Goal: Find specific page/section: Find specific page/section

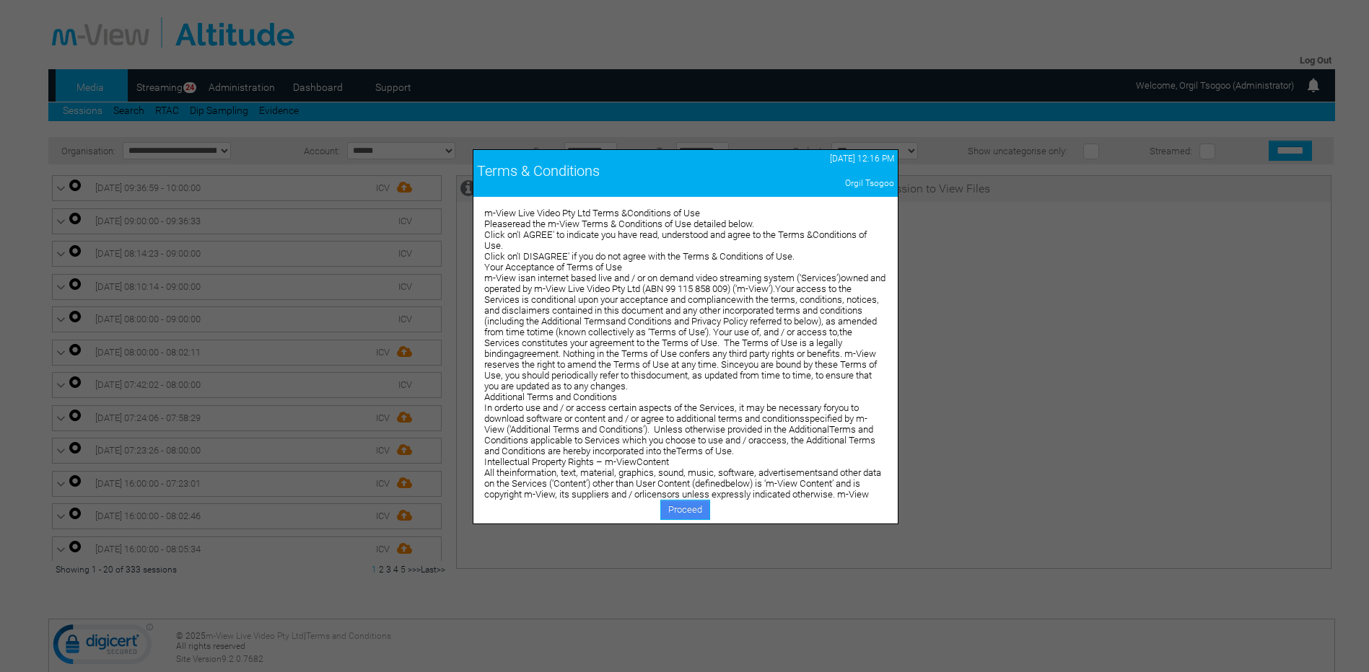
click at [677, 509] on link "Proceed" at bounding box center [685, 510] width 50 height 20
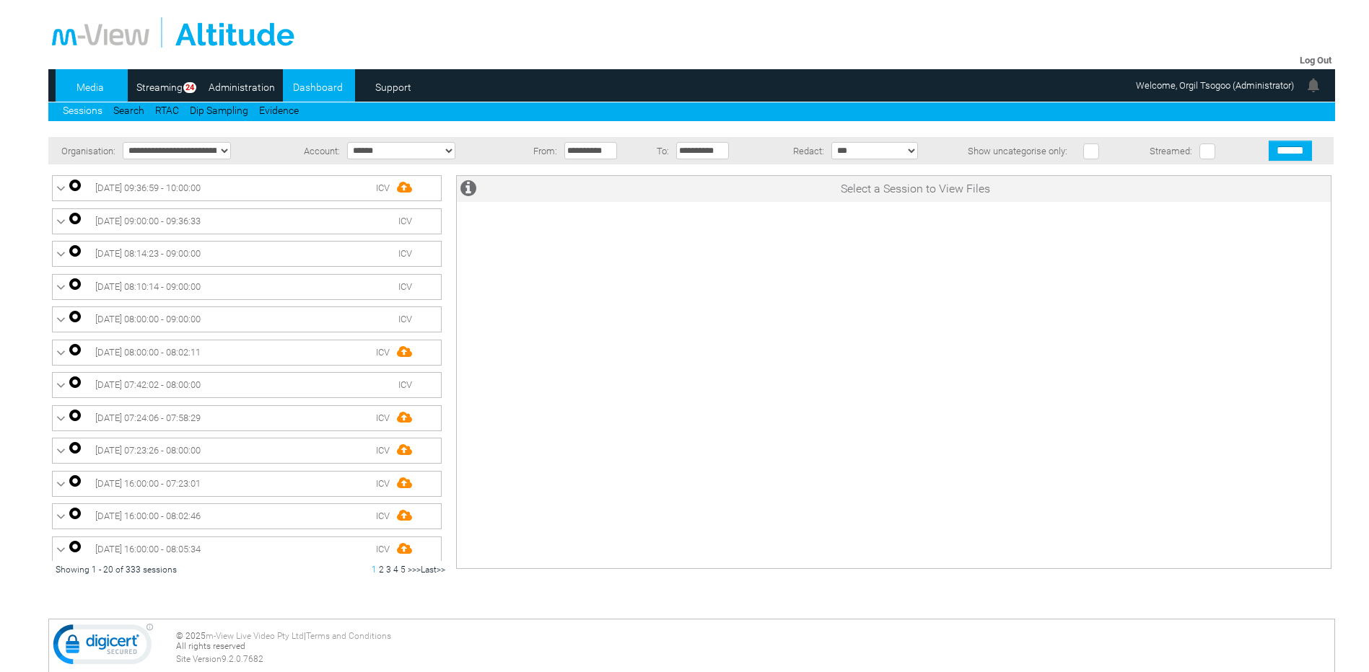
click at [322, 87] on link "Dashboard" at bounding box center [318, 87] width 70 height 22
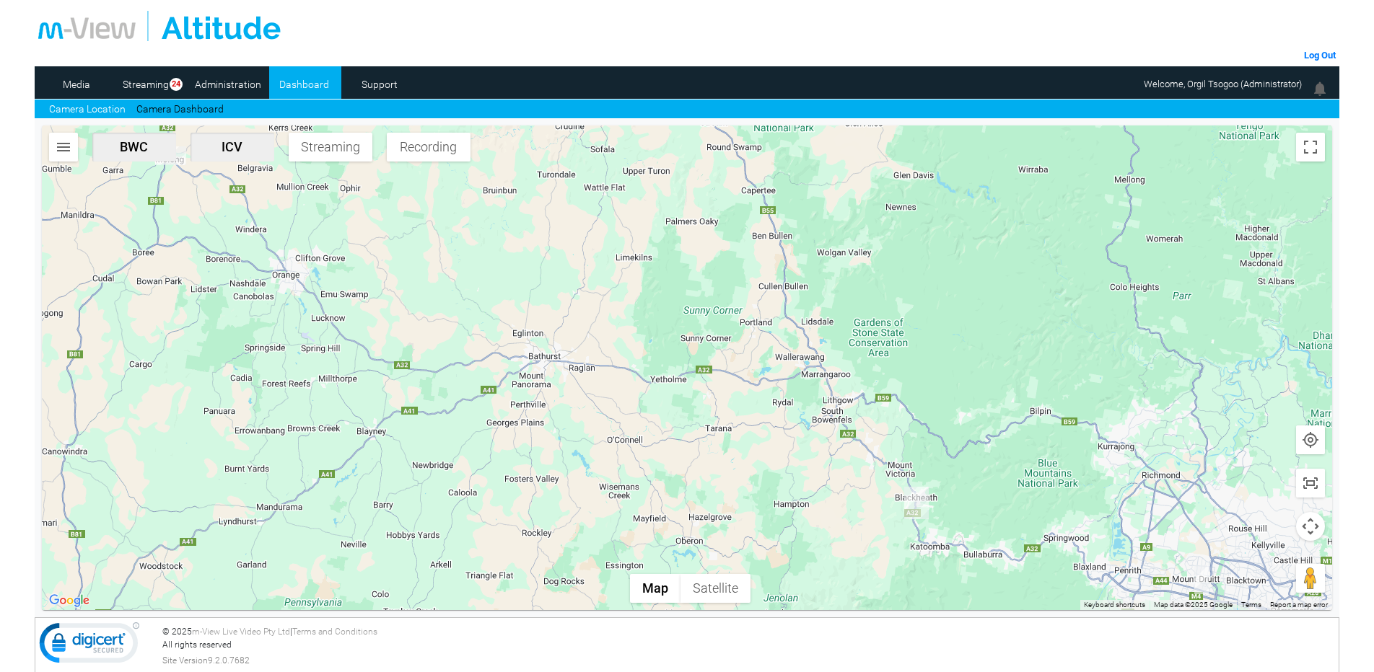
click at [64, 133] on button "button" at bounding box center [63, 147] width 29 height 29
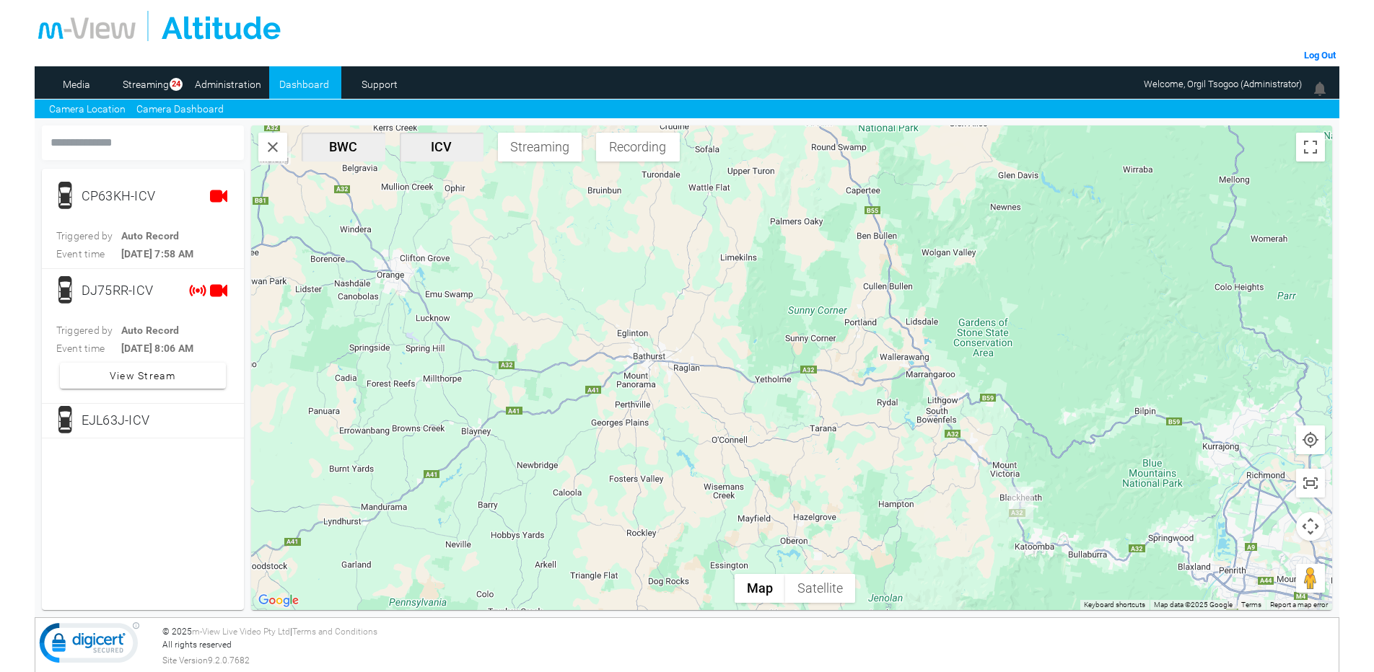
click at [191, 113] on link "Camera Dashboard" at bounding box center [179, 109] width 87 height 15
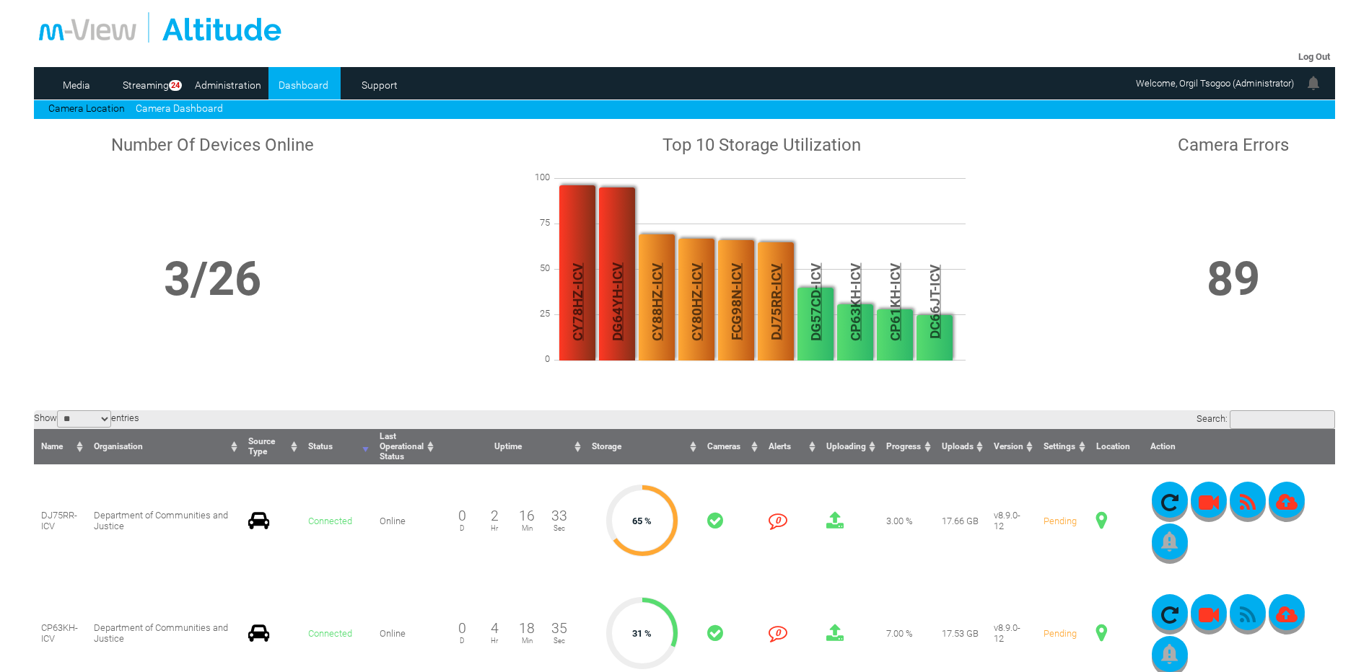
click at [1235, 418] on input "Search:" at bounding box center [1281, 419] width 105 height 19
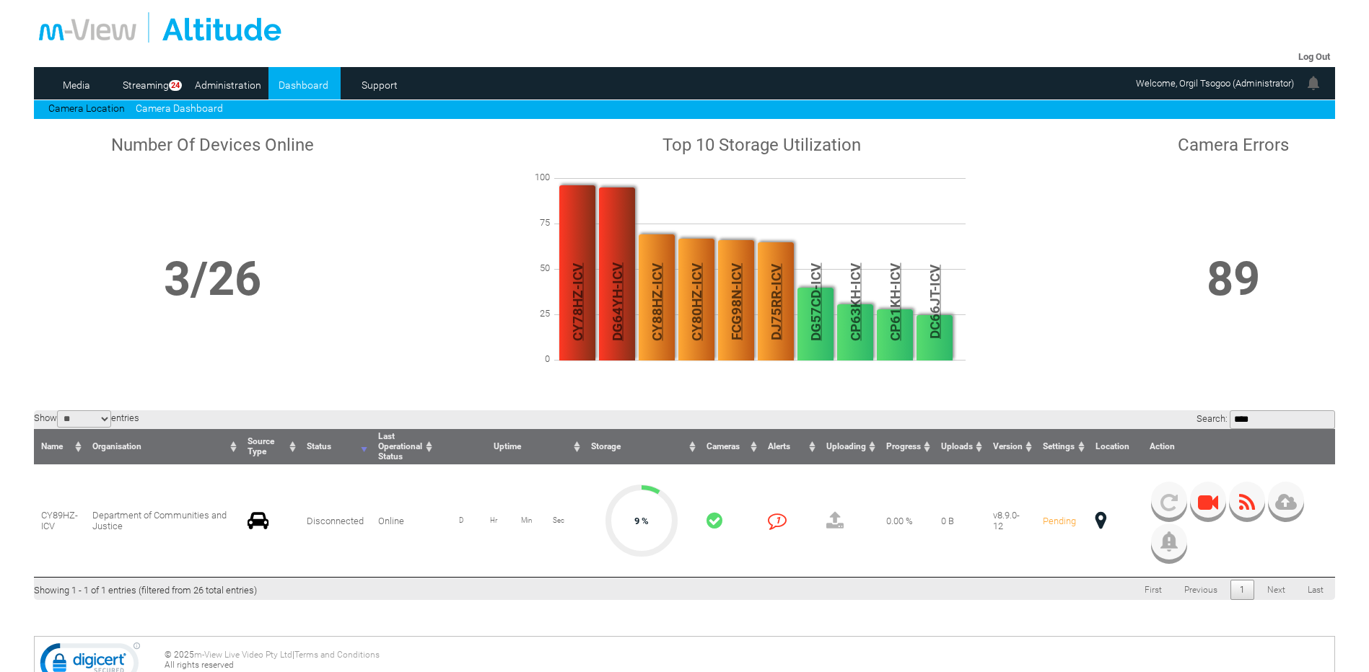
type input "****"
click at [373, 525] on td "Online" at bounding box center [403, 521] width 65 height 113
drag, startPoint x: 373, startPoint y: 525, endPoint x: 381, endPoint y: 529, distance: 8.7
click at [381, 529] on td "Online" at bounding box center [403, 521] width 65 height 113
click at [387, 522] on td "Online" at bounding box center [403, 521] width 65 height 113
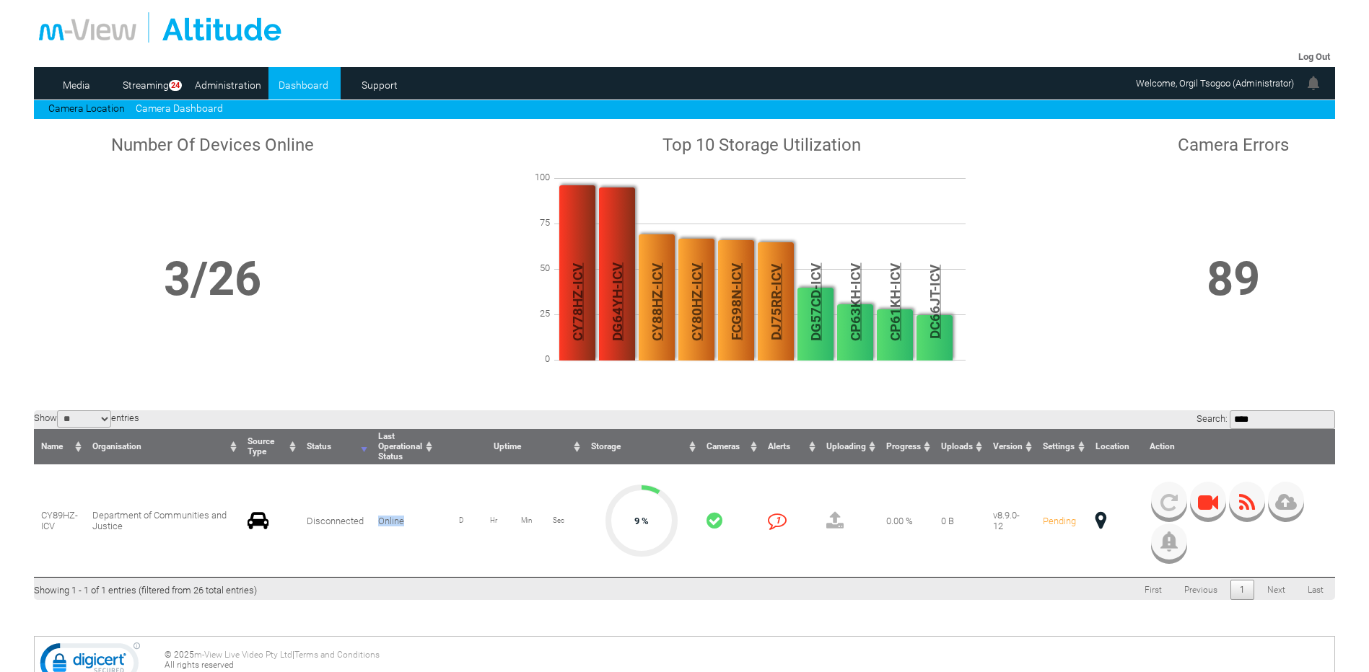
click at [387, 522] on td "Online" at bounding box center [403, 521] width 65 height 113
drag, startPoint x: 387, startPoint y: 522, endPoint x: 361, endPoint y: 529, distance: 27.0
click at [361, 529] on td "0 Disconnected" at bounding box center [334, 521] width 71 height 113
click at [1243, 421] on input "****" at bounding box center [1281, 419] width 105 height 19
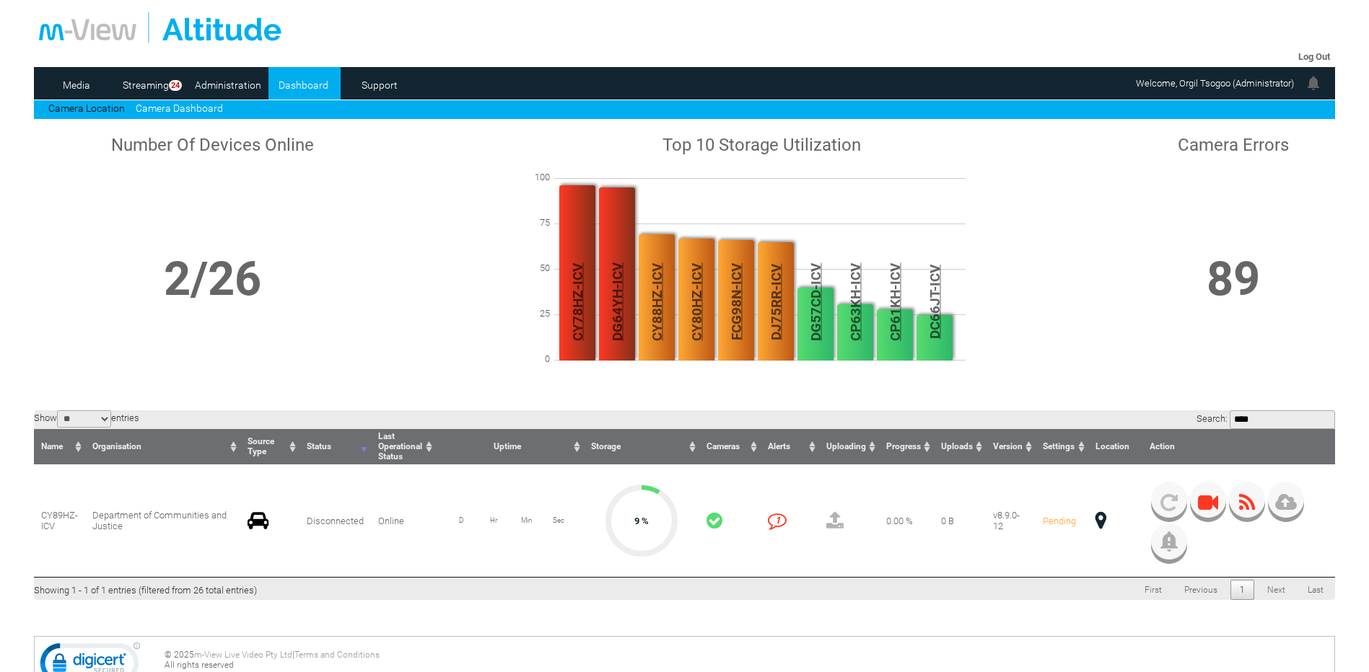
drag, startPoint x: 1268, startPoint y: 418, endPoint x: 1111, endPoint y: 421, distance: 156.6
click at [1111, 421] on div "Show ** ** *** entries Search: **** Name Organisation Source Type Status Last O…" at bounding box center [684, 505] width 1300 height 190
